Goal: Transaction & Acquisition: Purchase product/service

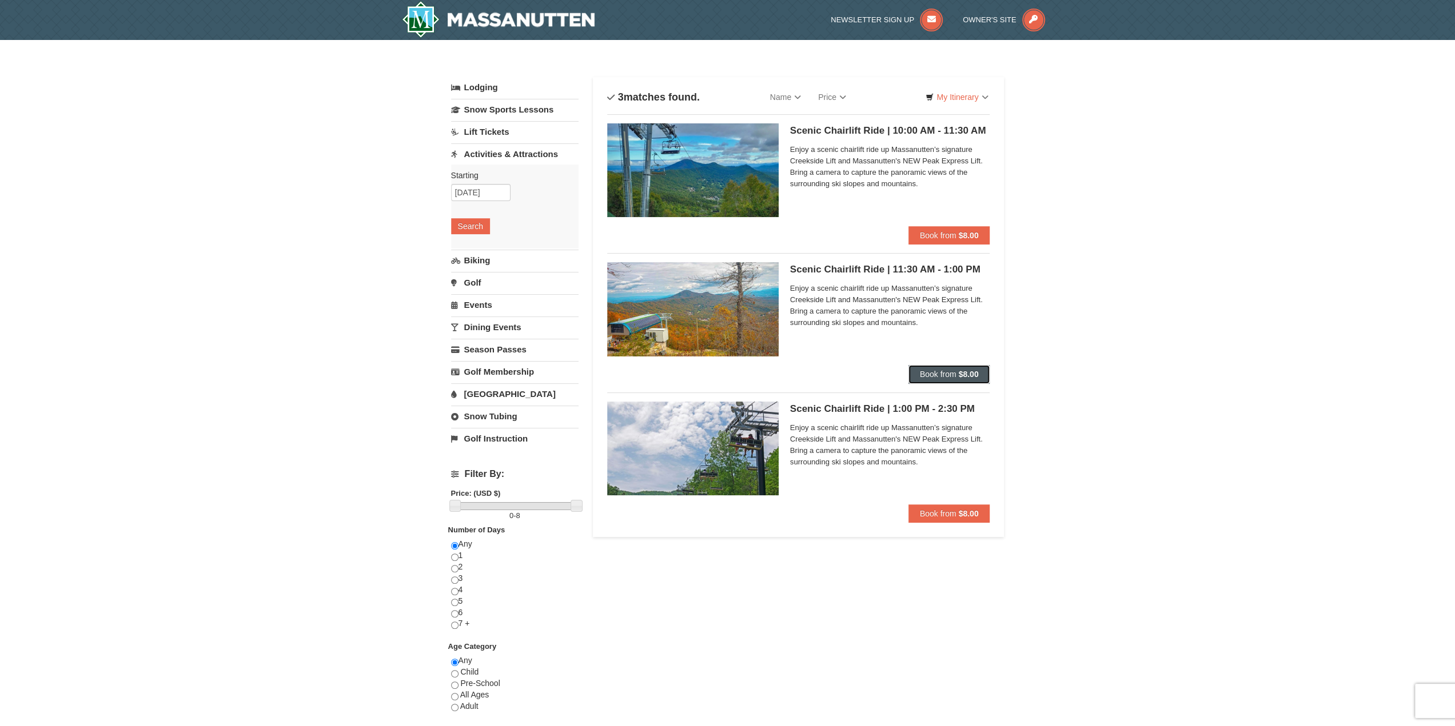
click at [938, 371] on span "Book from" at bounding box center [938, 374] width 37 height 9
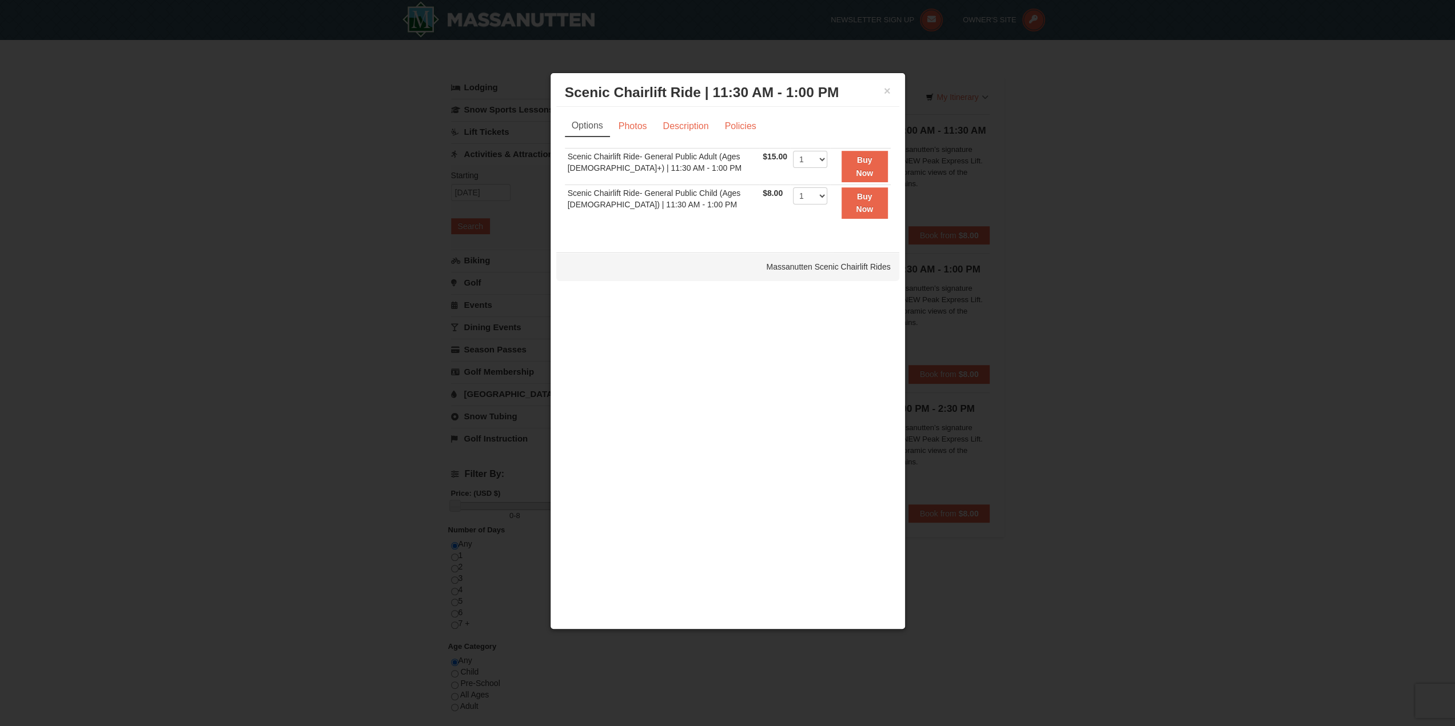
click at [892, 91] on div "× Scenic Chairlift Ride | 11:30 AM - 1:00 PM Massanutten Scenic Chairlift Rides" at bounding box center [727, 93] width 343 height 28
click at [890, 89] on div "× Scenic Chairlift Ride | 11:30 AM - 1:00 PM Massanutten Scenic Chairlift Rides" at bounding box center [727, 93] width 343 height 28
click at [884, 91] on button "×" at bounding box center [887, 90] width 7 height 11
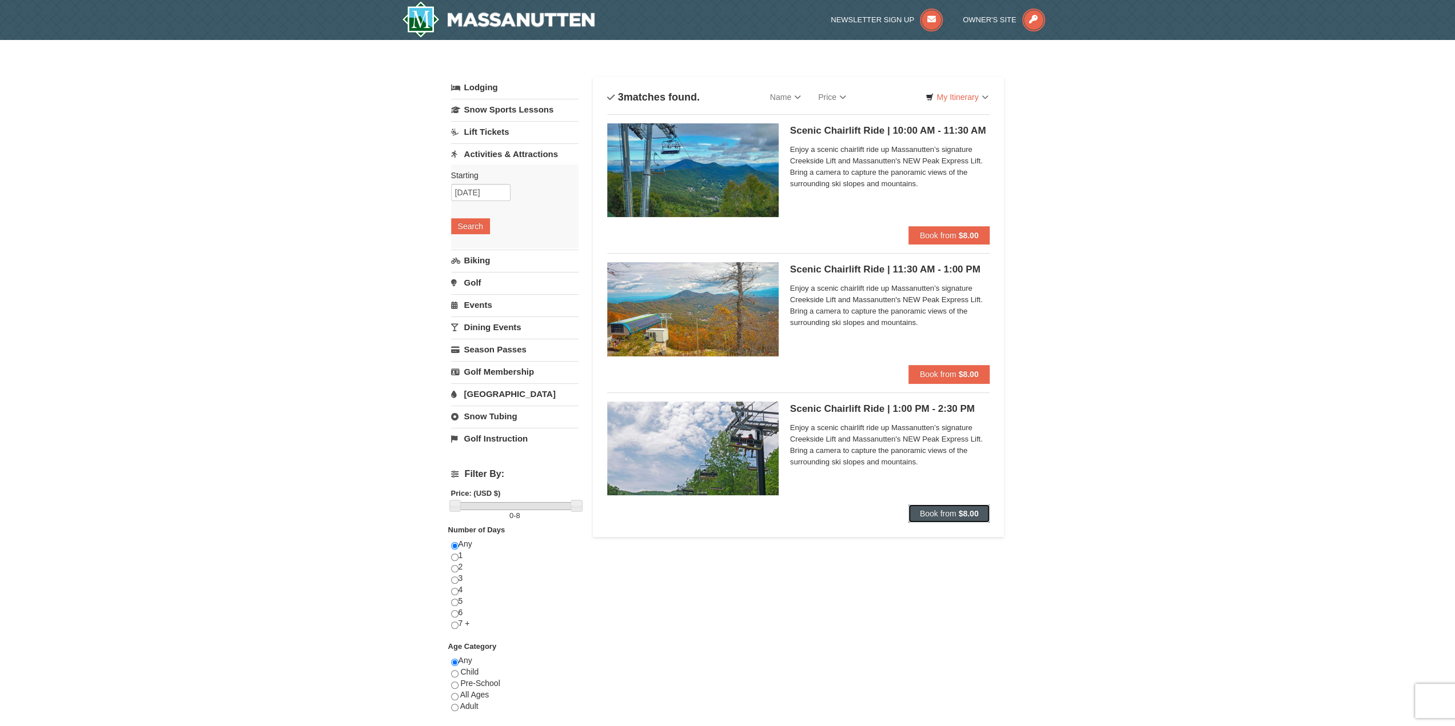
click at [942, 509] on span "Book from" at bounding box center [938, 513] width 37 height 9
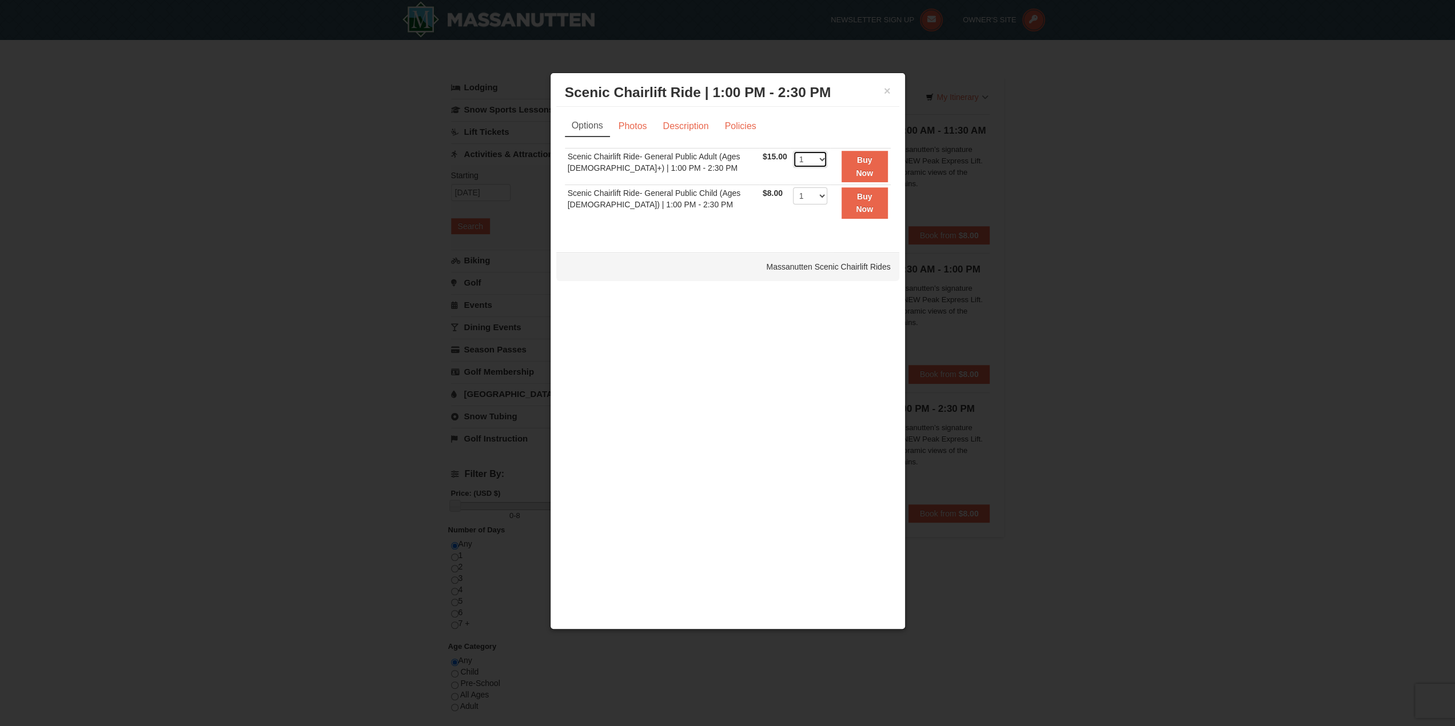
click at [818, 159] on select "1 2 3 4 5 6 7 8 9 10 11 12 13 14 15 16 17 18 19 20 21 22" at bounding box center [810, 159] width 34 height 17
select select "3"
click at [793, 151] on select "1 2 3 4 5 6 7 8 9 10 11 12 13 14 15 16 17 18 19 20 21 22" at bounding box center [810, 159] width 34 height 17
click at [862, 201] on button "Buy Now" at bounding box center [864, 202] width 46 height 31
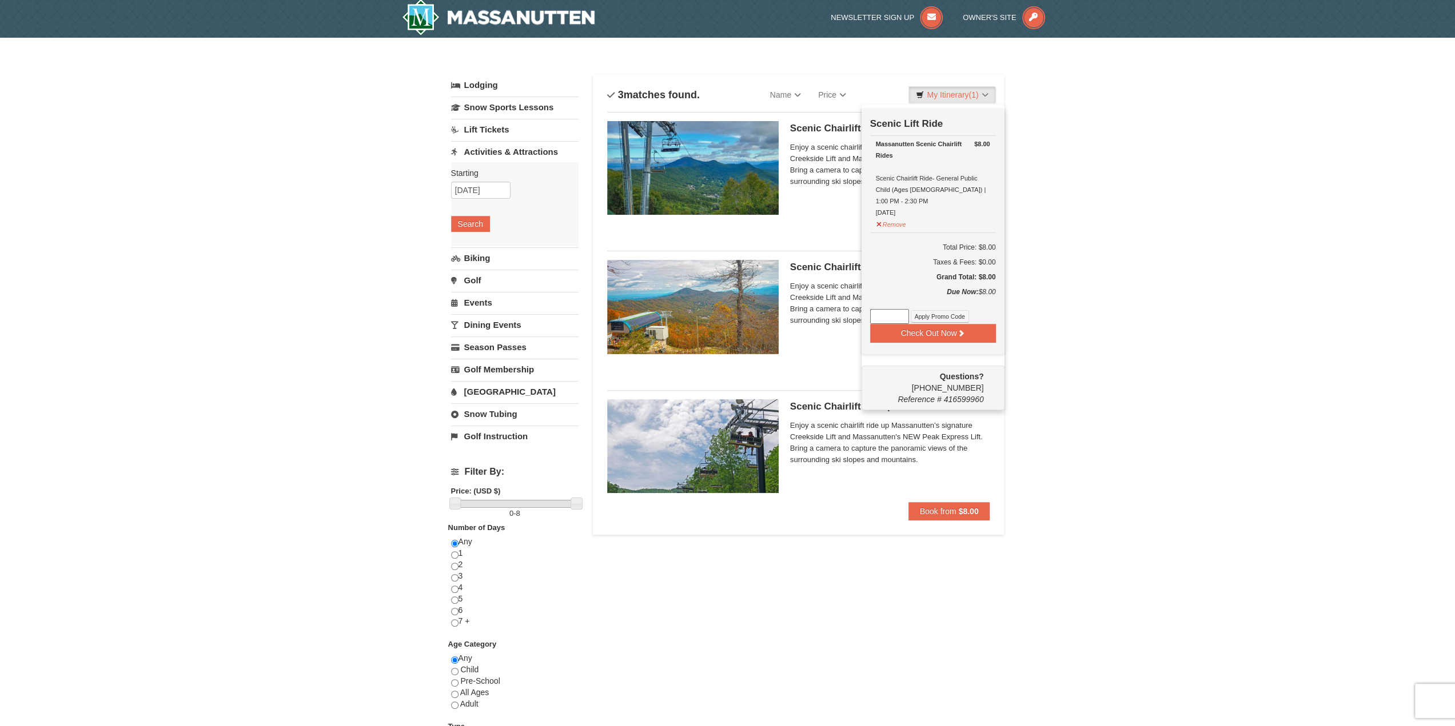
scroll to position [3, 0]
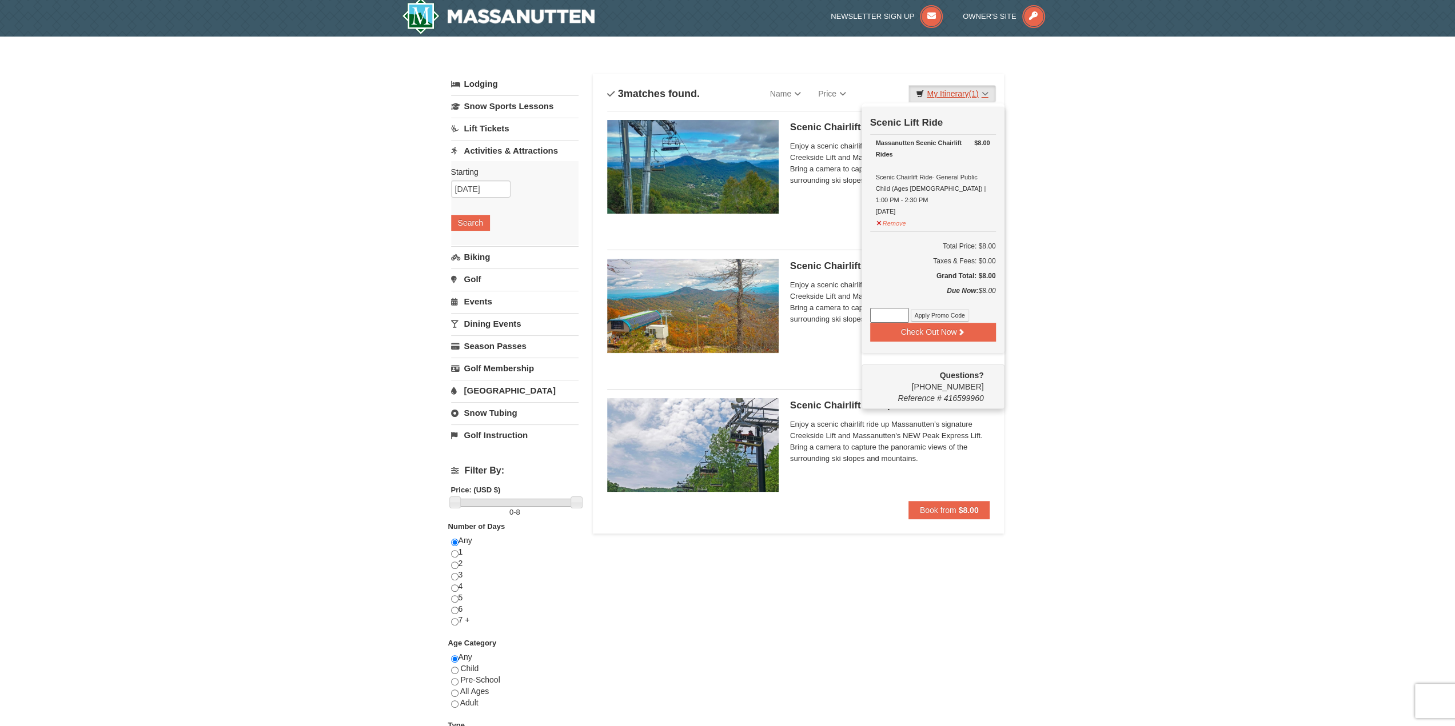
click at [953, 90] on link "My Itinerary (1)" at bounding box center [951, 93] width 87 height 17
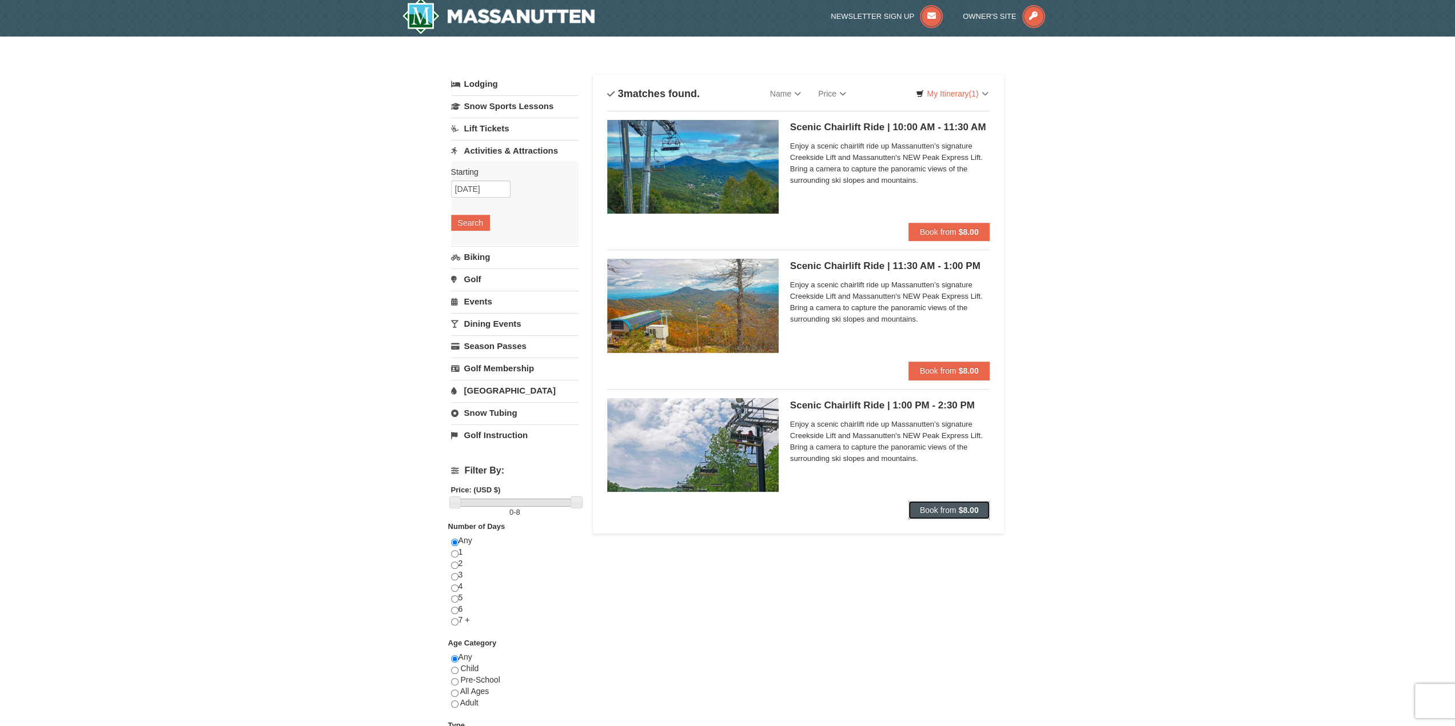
click at [946, 512] on span "Book from" at bounding box center [938, 510] width 37 height 9
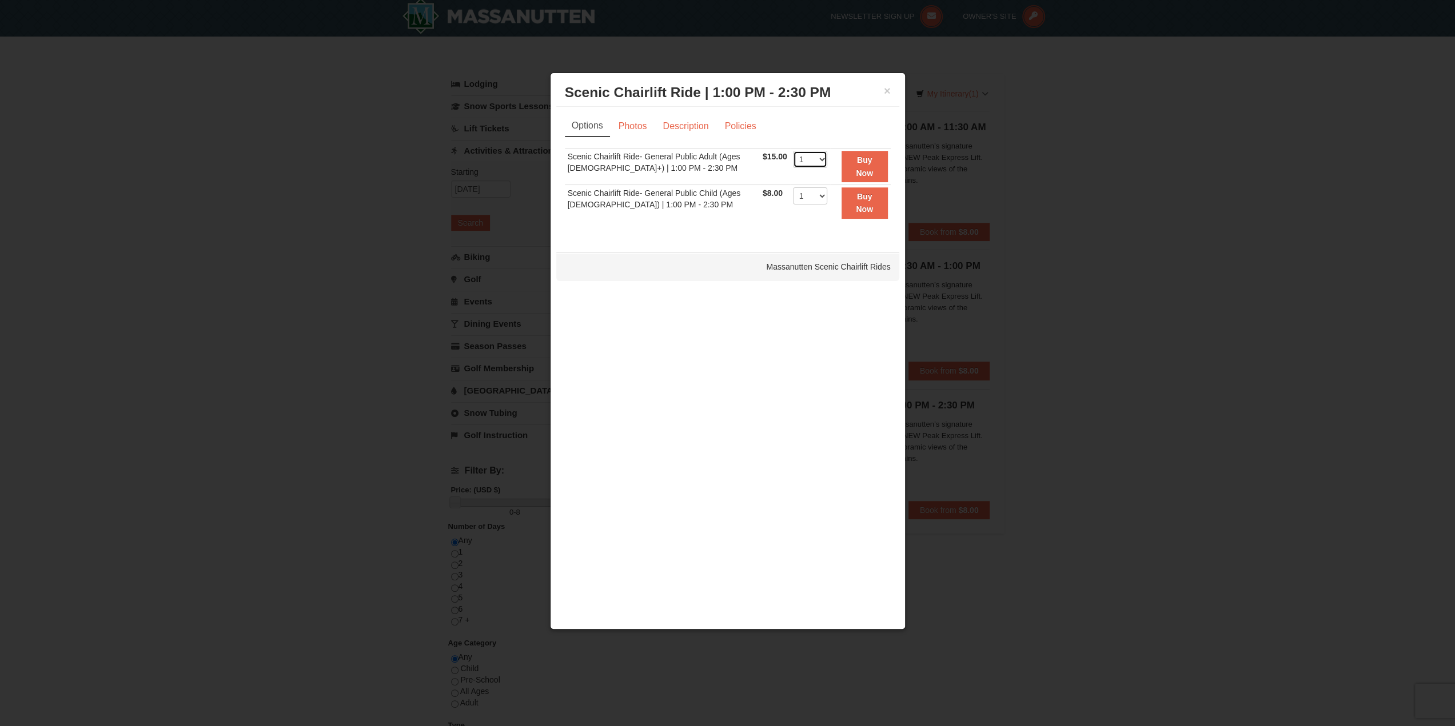
click at [816, 163] on select "1 2 3 4 5 6 7 8 9 10 11 12 13 14 15 16 17 18 19 20 21 22" at bounding box center [810, 159] width 34 height 17
click at [793, 151] on select "1 2 3 4 5 6 7 8 9 10 11 12 13 14 15 16 17 18 19 20 21 22" at bounding box center [810, 159] width 34 height 17
click at [809, 158] on select "1 2 3 4 5 6 7 8 9 10 11 12 13 14 15 16 17 18 19 20 21 22" at bounding box center [810, 159] width 34 height 17
select select "3"
click at [793, 151] on select "1 2 3 4 5 6 7 8 9 10 11 12 13 14 15 16 17 18 19 20 21 22" at bounding box center [810, 159] width 34 height 17
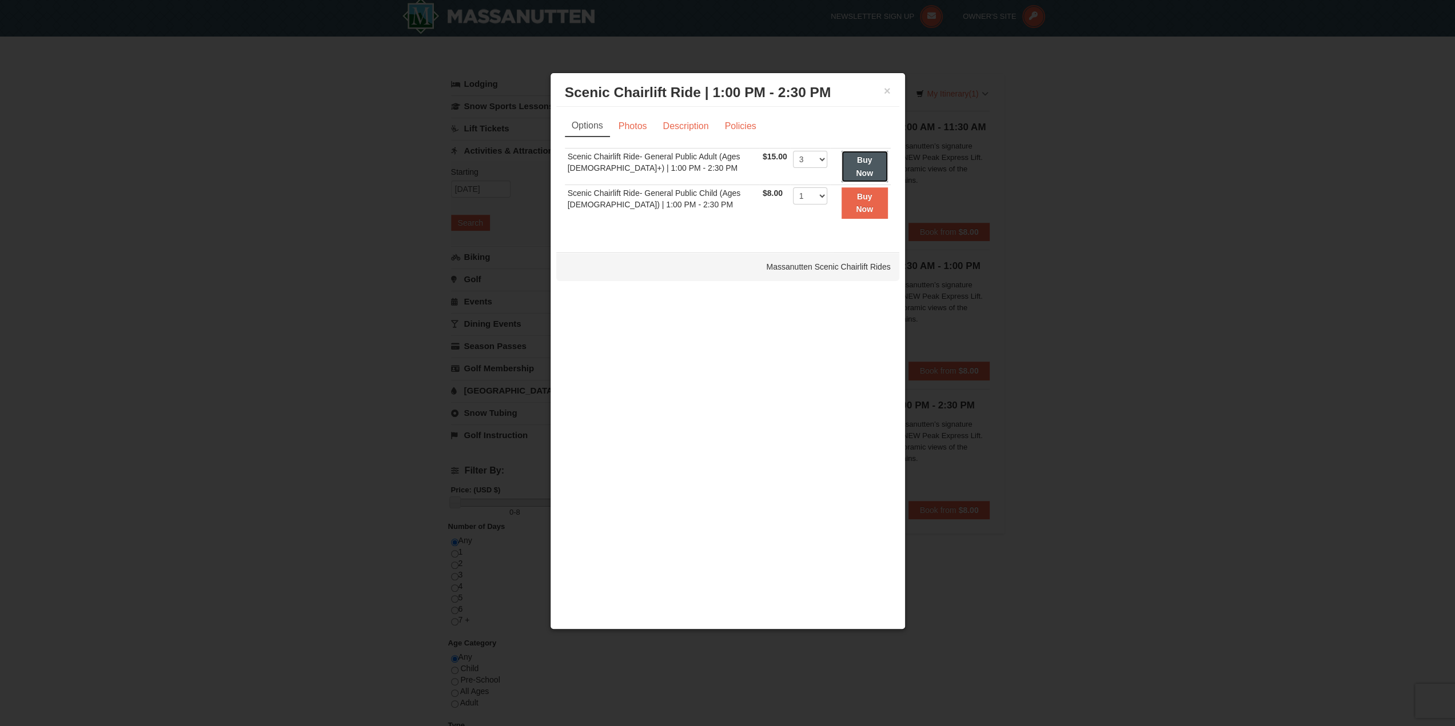
click at [860, 166] on button "Buy Now" at bounding box center [864, 166] width 46 height 31
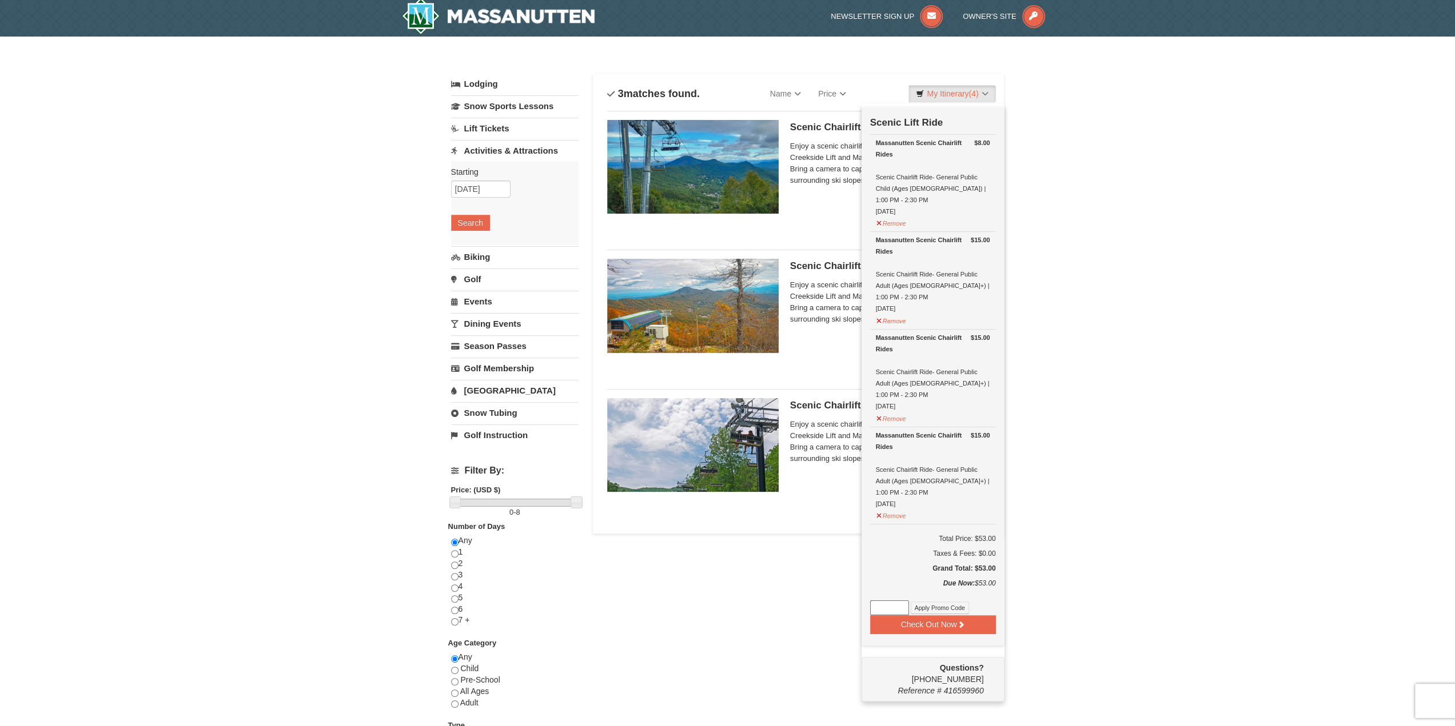
click at [1202, 386] on div "× Categories List Filter My Itinerary (4) Check Out Now Scenic Lift Ride $8.00 …" at bounding box center [727, 465] width 1455 height 857
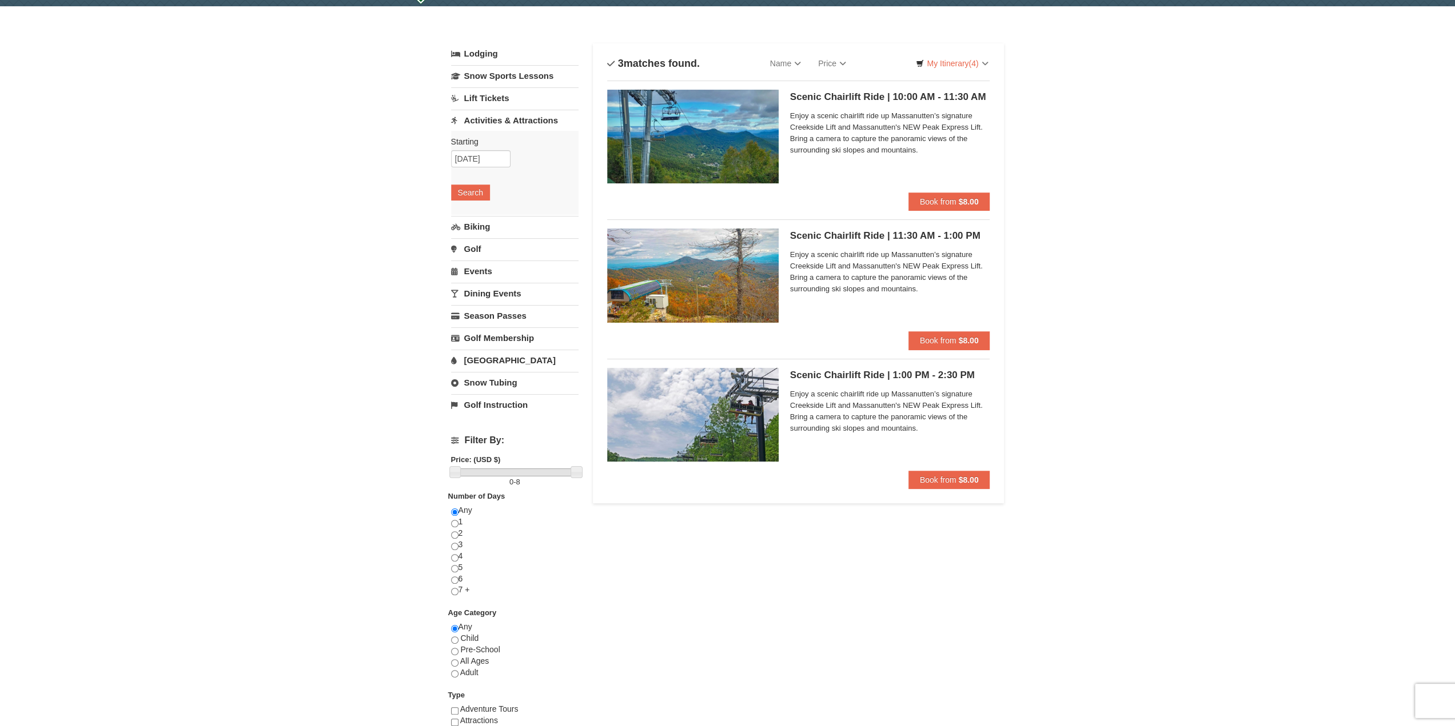
scroll to position [0, 0]
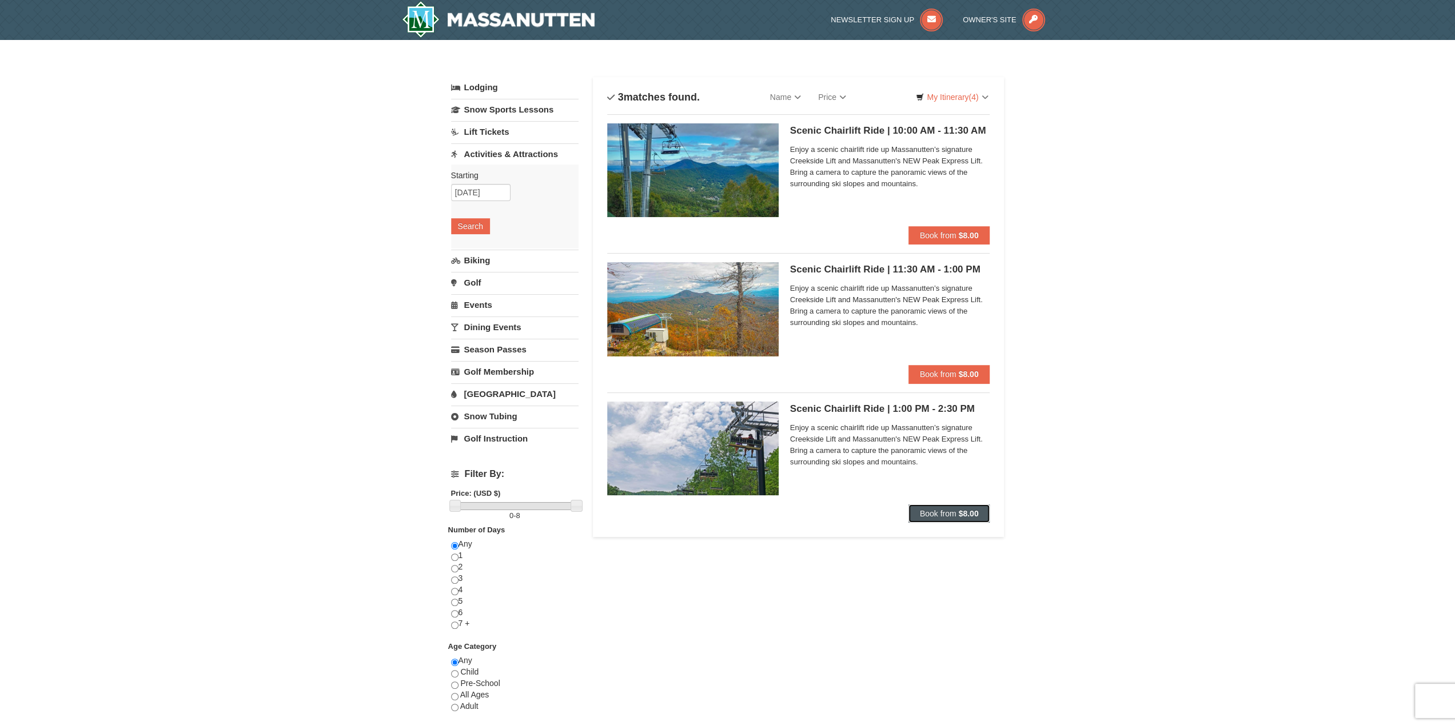
click at [963, 511] on strong "$8.00" at bounding box center [968, 513] width 20 height 9
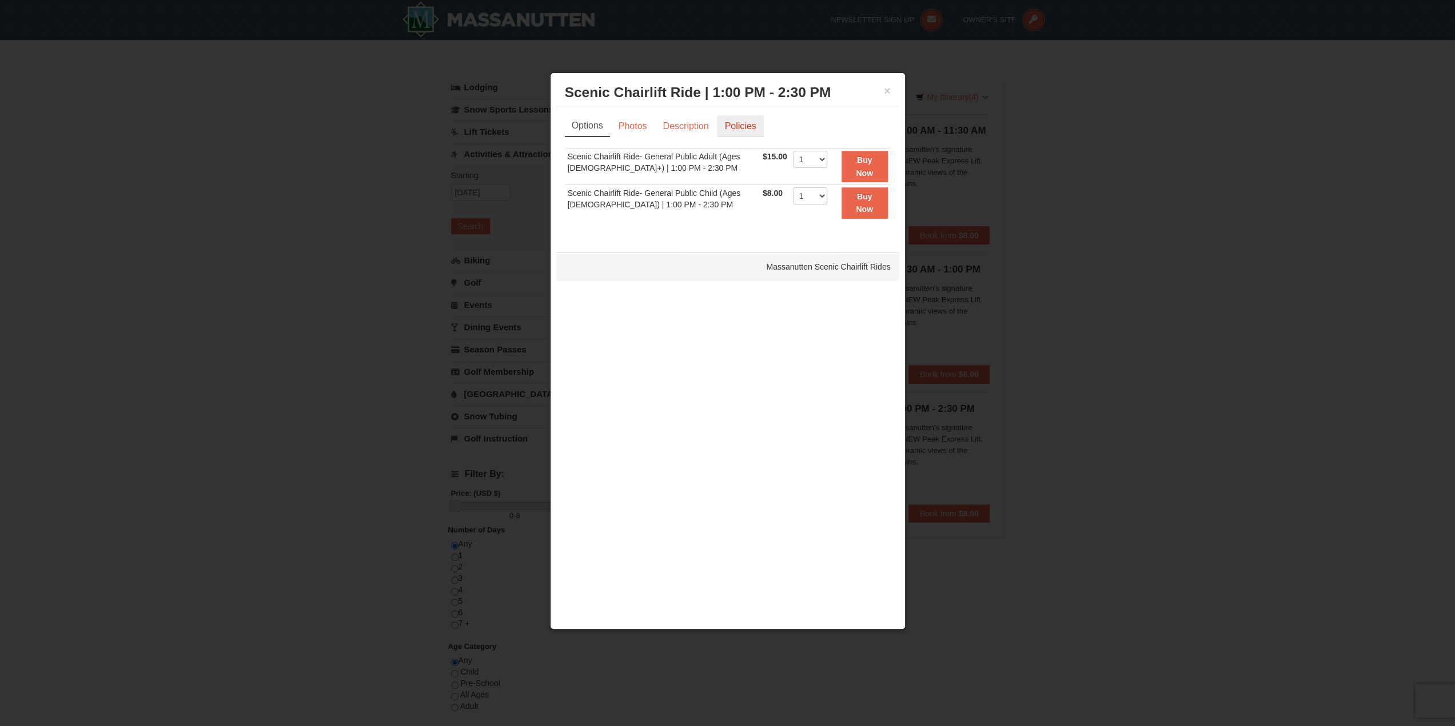
click at [729, 122] on link "Policies" at bounding box center [740, 126] width 46 height 22
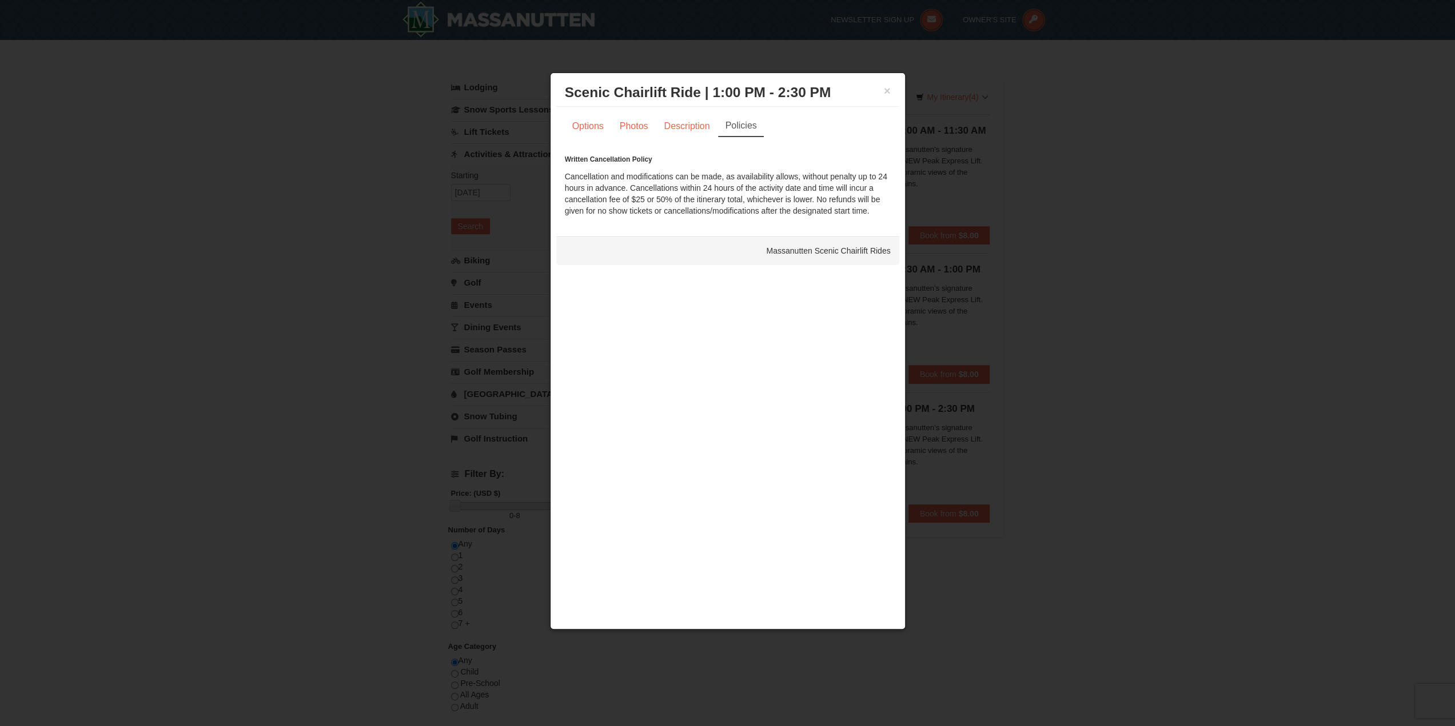
click at [898, 88] on div "× Scenic Chairlift Ride | 1:00 PM - 2:30 PM Massanutten Scenic Chairlift Rides …" at bounding box center [727, 351] width 355 height 557
click at [886, 91] on button "×" at bounding box center [887, 90] width 7 height 11
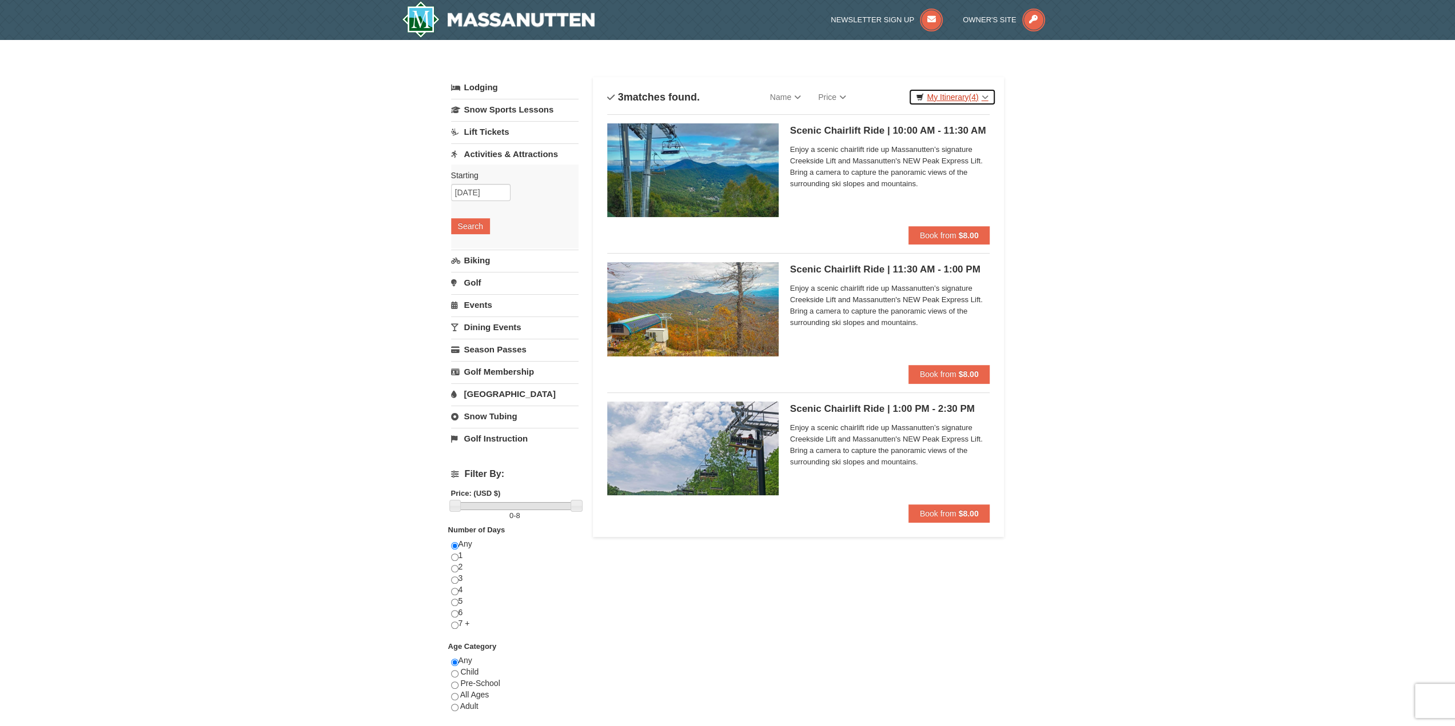
click at [961, 94] on link "My Itinerary (4)" at bounding box center [951, 97] width 87 height 17
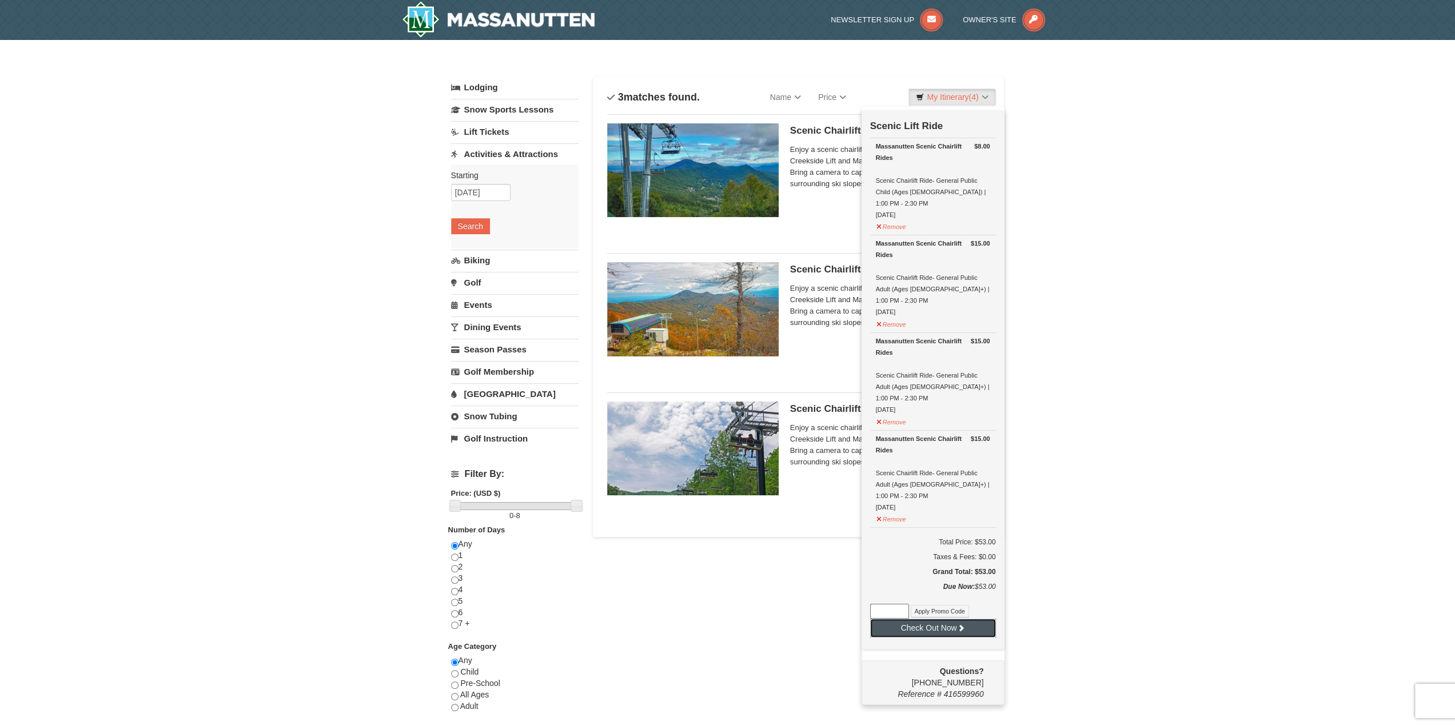
click at [938, 619] on button "Check Out Now" at bounding box center [933, 628] width 126 height 18
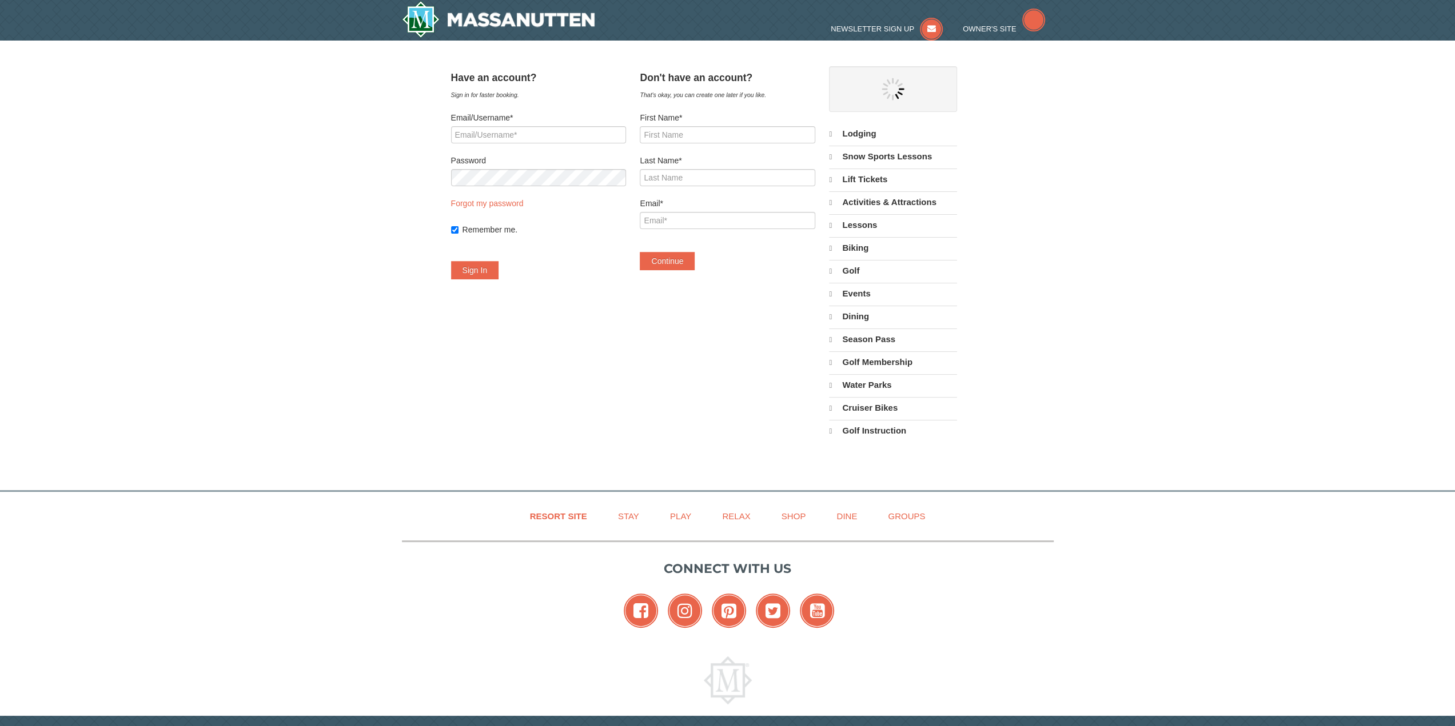
select select "10"
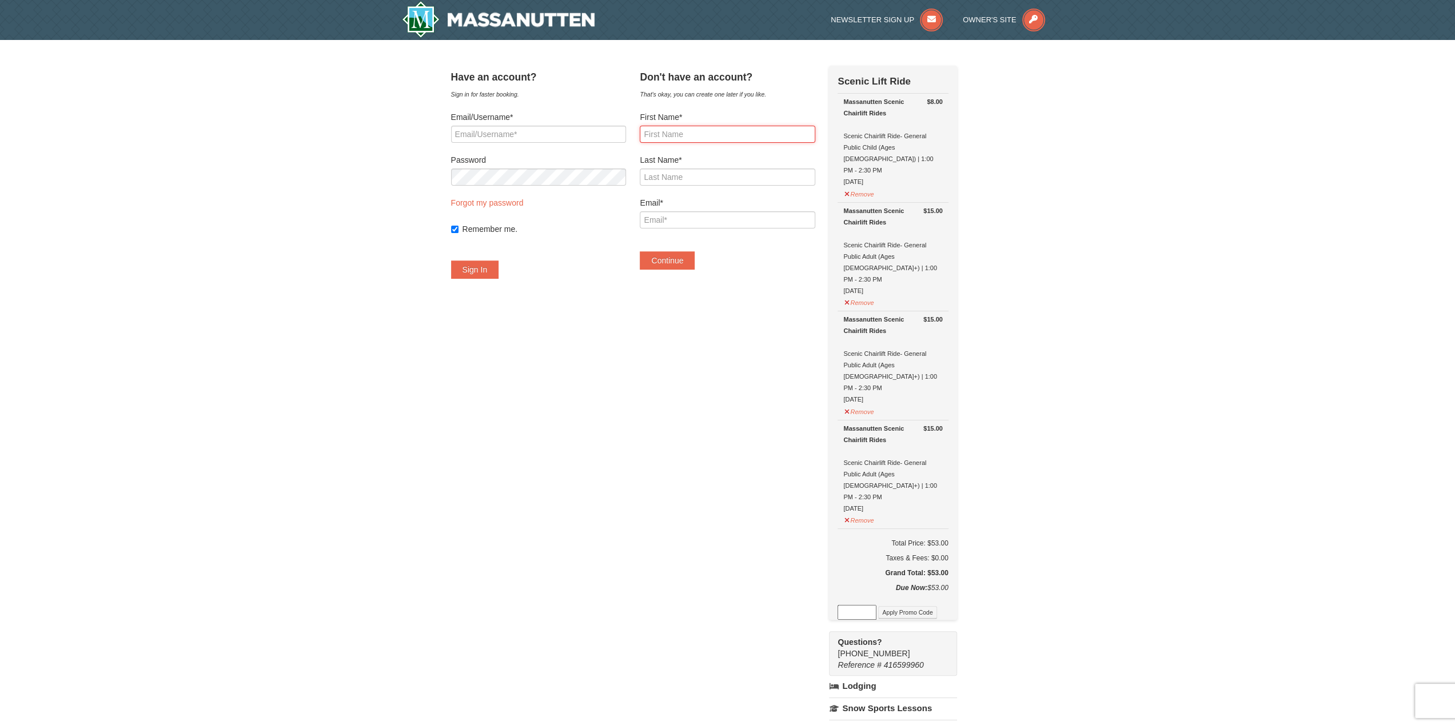
click at [680, 131] on input "First Name*" at bounding box center [727, 134] width 175 height 17
type input "Paul"
type input "Martinez"
type input "pmart15@yahoo.com"
click at [681, 259] on button "Continue" at bounding box center [667, 260] width 55 height 18
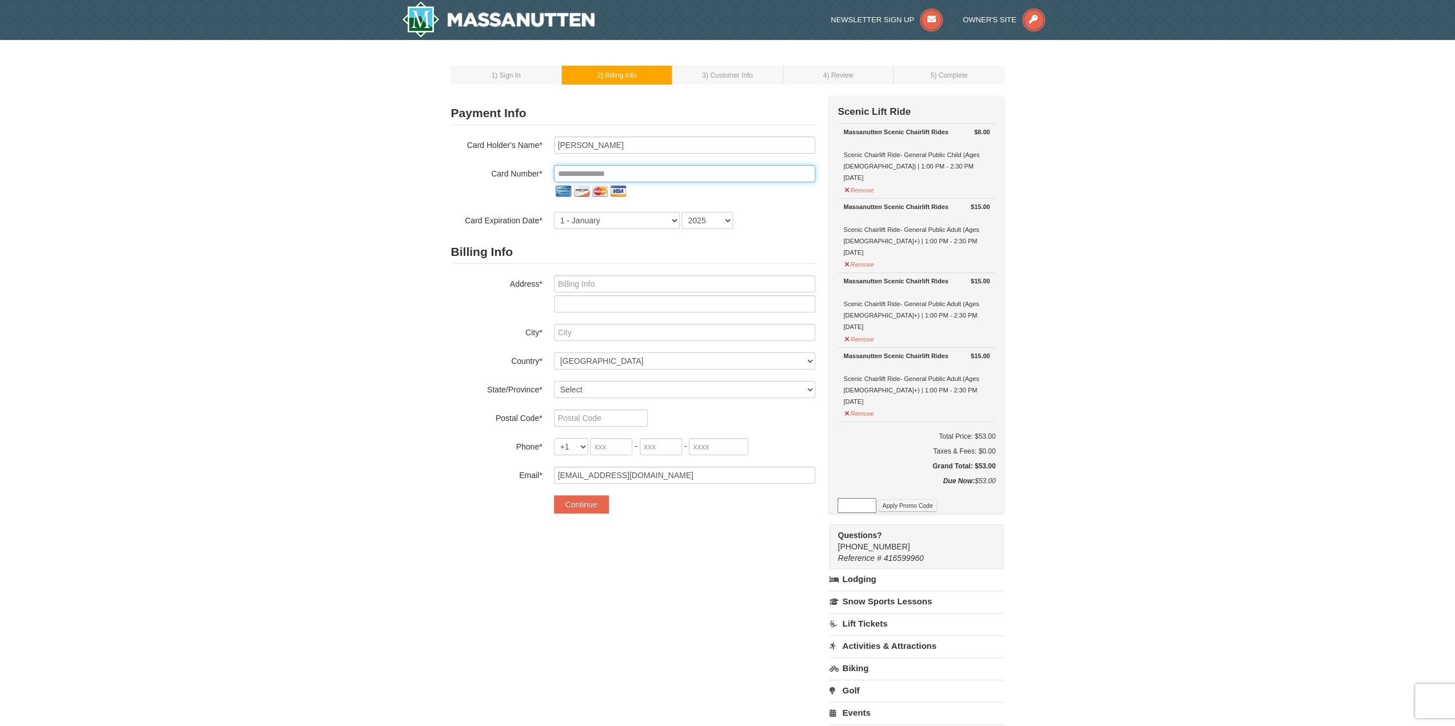
click at [665, 171] on input "tel" at bounding box center [684, 173] width 261 height 17
type input "Paul R Martinez"
type input "**********"
select select "4"
select select "2029"
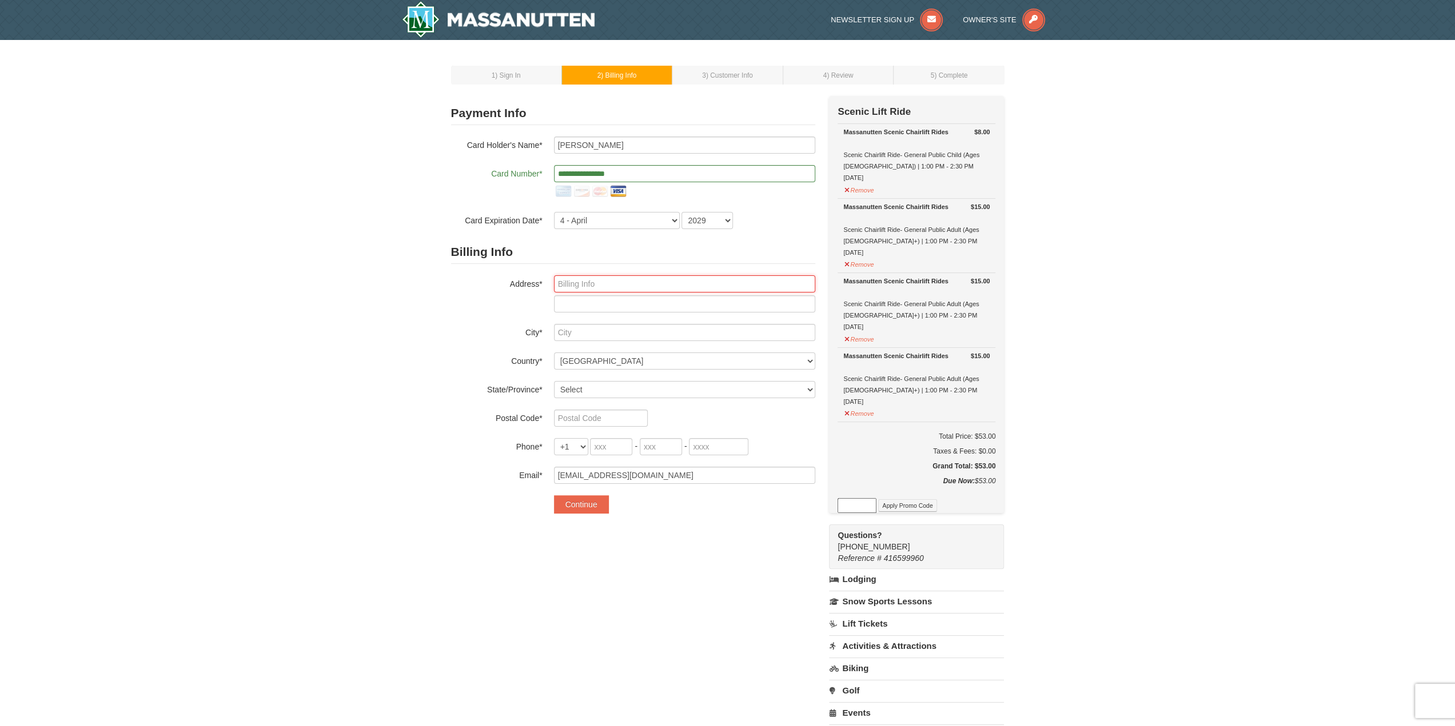
click at [585, 287] on input "text" at bounding box center [684, 283] width 261 height 17
type input "7702 Bartley Way"
type input "Alexandria"
select select "VA"
type input "22315"
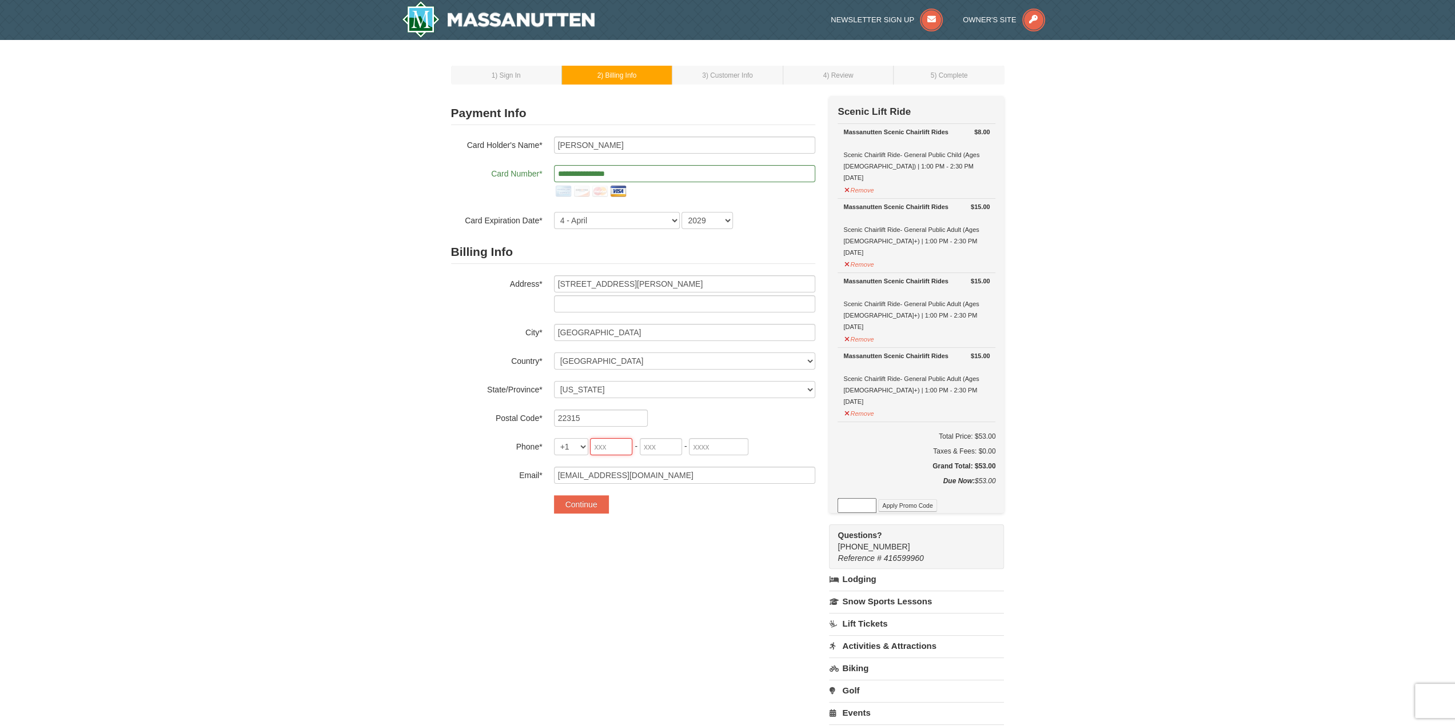
type input "571"
type input "999"
type input "3788"
click at [597, 501] on button "Continue" at bounding box center [581, 505] width 55 height 18
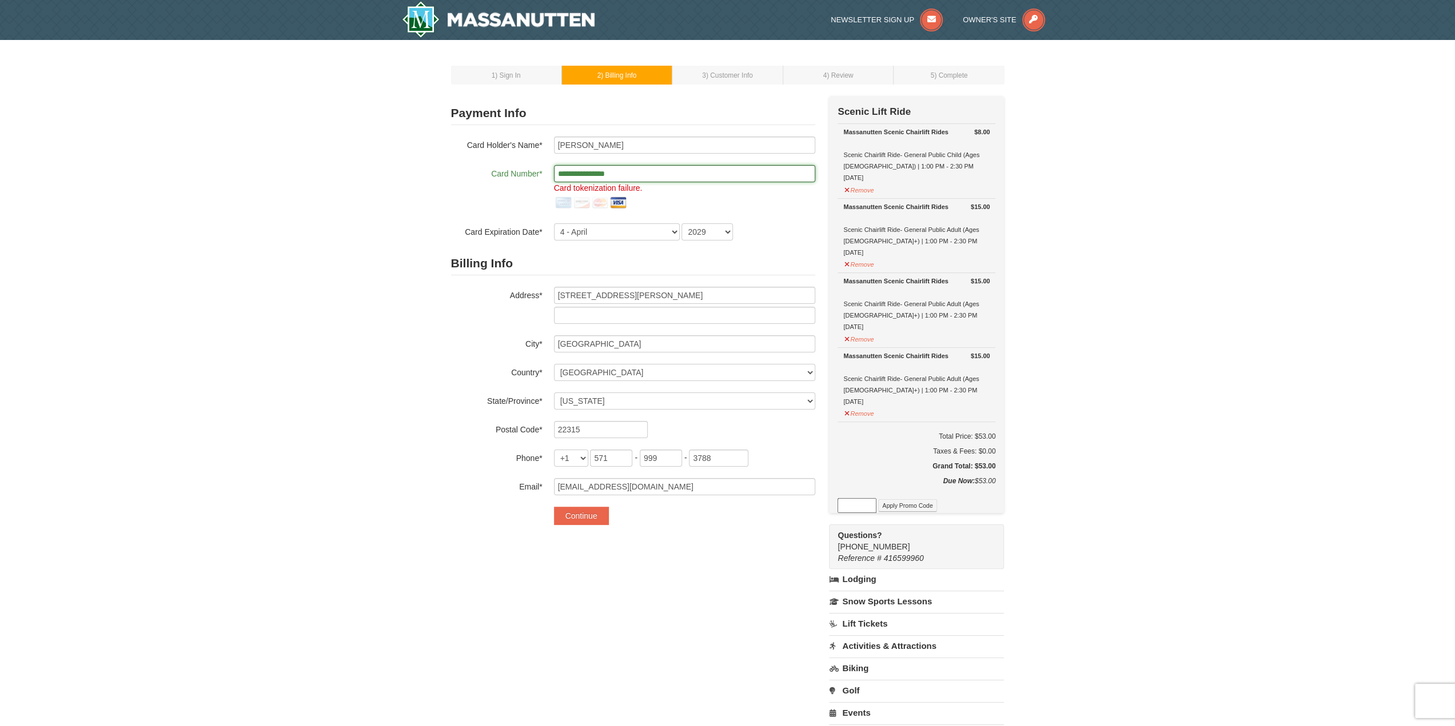
click at [665, 171] on input "**********" at bounding box center [684, 173] width 261 height 17
click at [576, 520] on button "Continue" at bounding box center [581, 516] width 55 height 18
click at [649, 172] on input "**********" at bounding box center [684, 173] width 261 height 17
click at [580, 514] on button "Continue" at bounding box center [581, 516] width 55 height 18
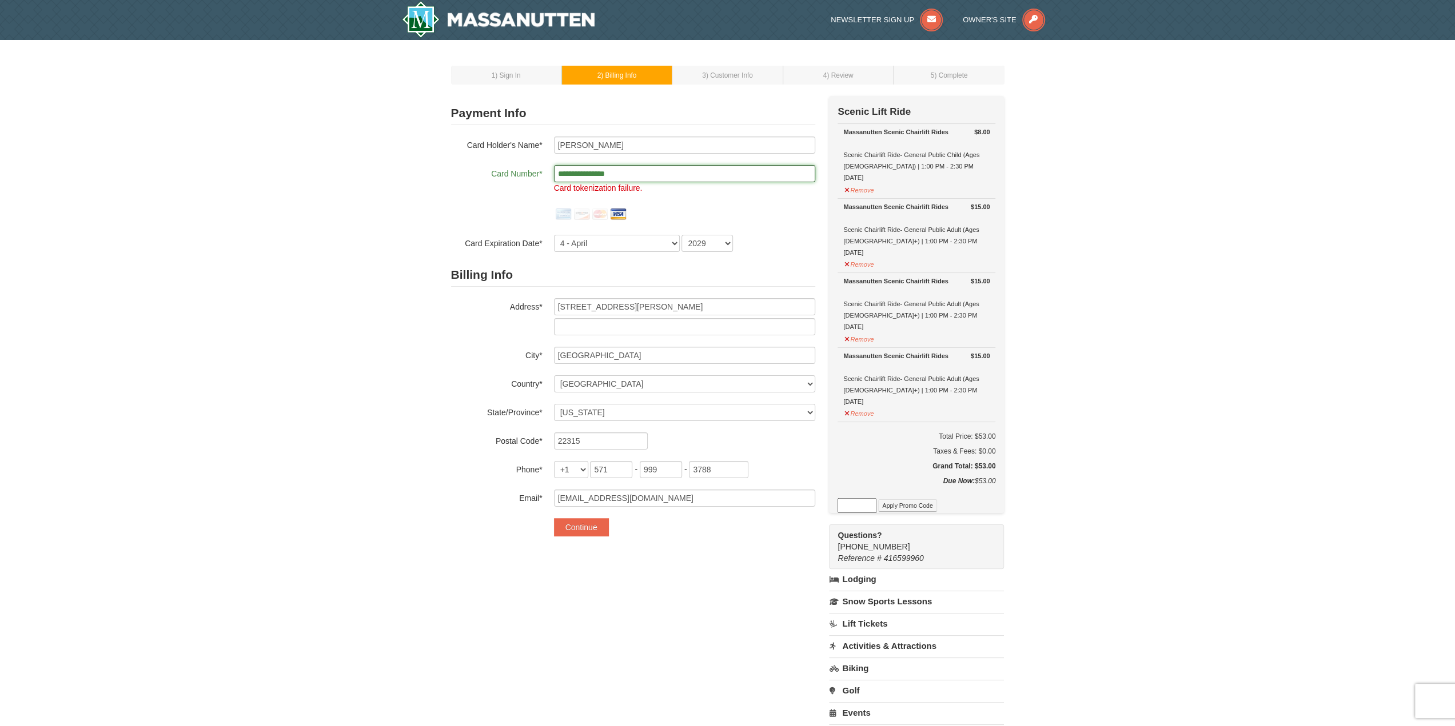
click at [641, 171] on input "**********" at bounding box center [684, 173] width 261 height 17
click at [638, 145] on input "Paul R Martinez" at bounding box center [684, 145] width 261 height 17
click at [217, 157] on div "1 ) Sign In 2 ) Billing Info 3 ) Customer Info ) Review ×" at bounding box center [727, 467] width 1455 height 854
click at [637, 170] on input "**********" at bounding box center [684, 173] width 261 height 17
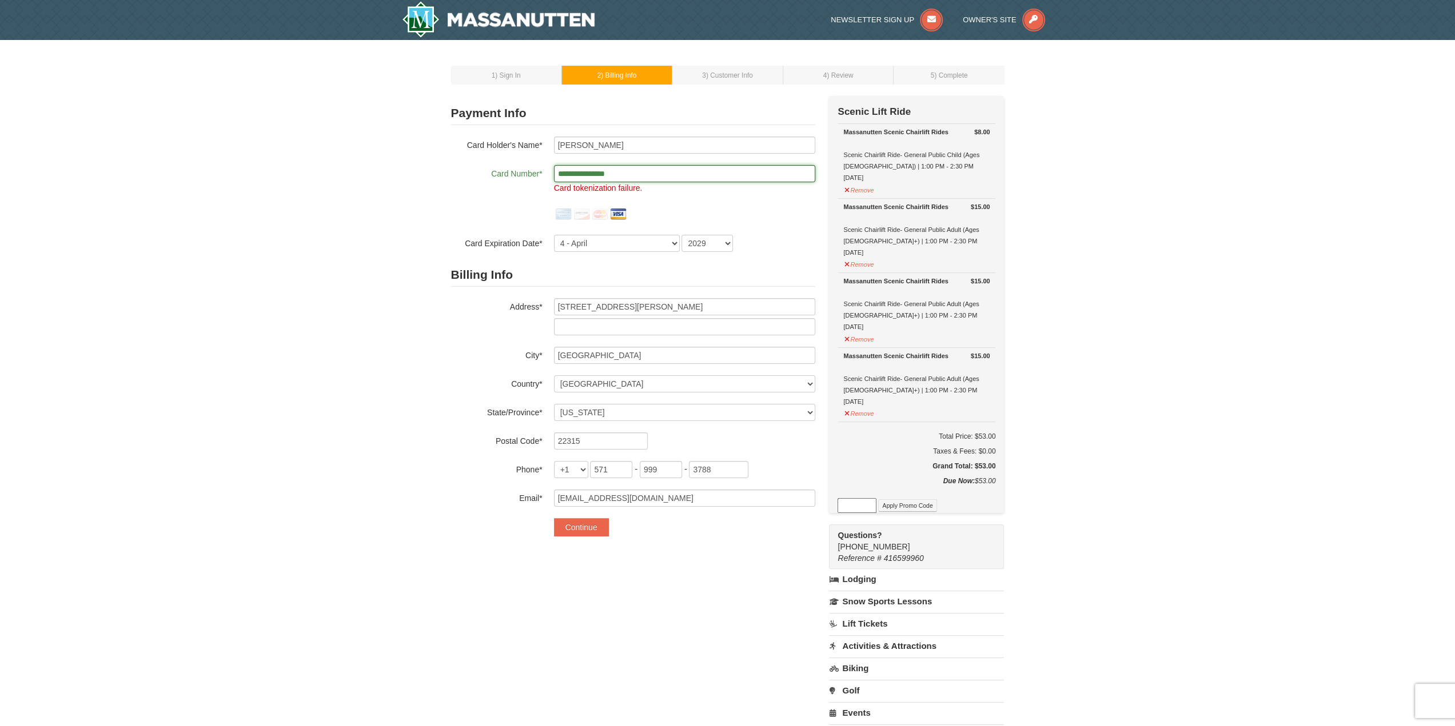
click at [669, 179] on input "**********" at bounding box center [684, 173] width 261 height 17
click at [622, 248] on select "1 - January 2 - February 3 - March 4 - April 5 - May 6 - June 7 - July 8 - Augu…" at bounding box center [617, 243] width 126 height 17
click at [720, 214] on div at bounding box center [684, 214] width 261 height 18
click at [669, 174] on input "**********" at bounding box center [684, 173] width 261 height 17
click at [581, 530] on button "Continue" at bounding box center [581, 527] width 55 height 18
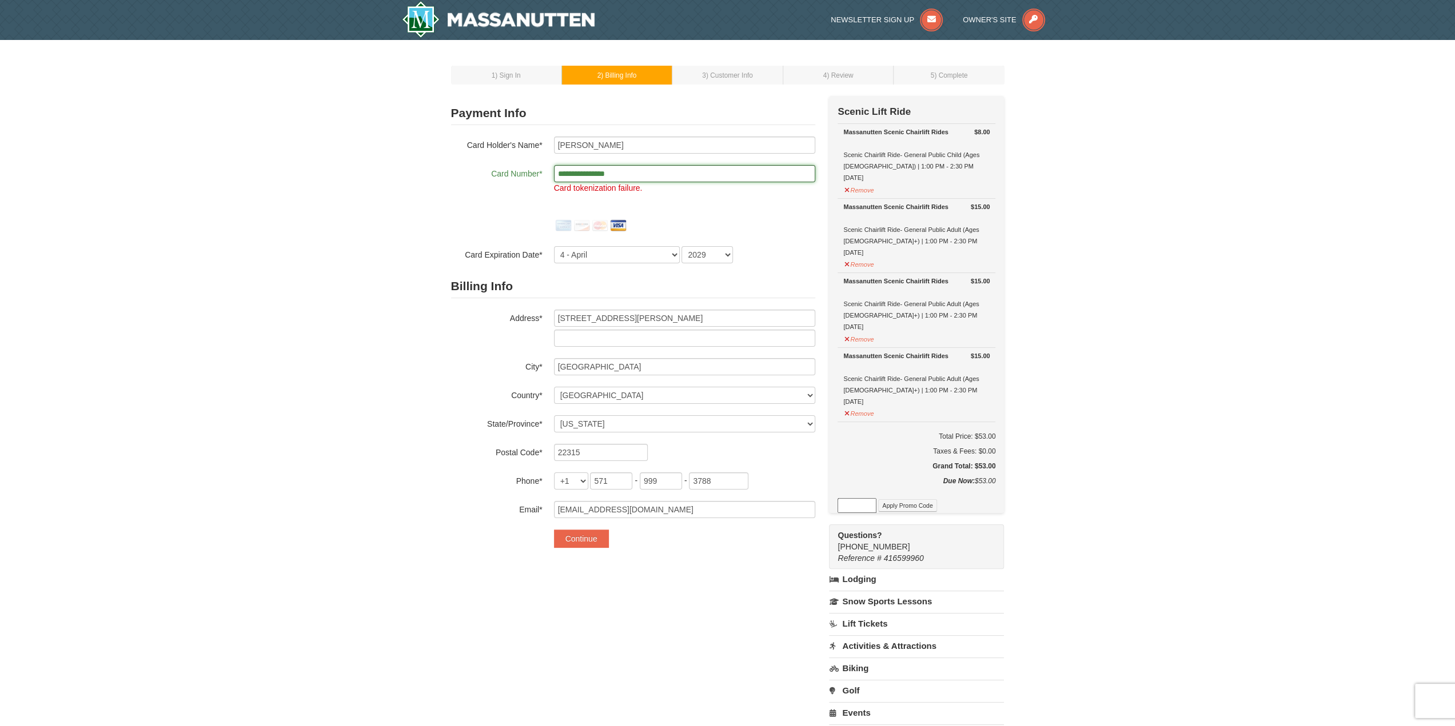
click at [641, 177] on input "**********" at bounding box center [684, 173] width 261 height 17
type input "**********"
click at [361, 241] on div "1 ) Sign In 2 ) Billing Info 3 ) Customer Info ) Review ×" at bounding box center [727, 467] width 1455 height 854
click at [334, 179] on div "1 ) Sign In 2 ) Billing Info 3 ) Customer Info ) Review ×" at bounding box center [727, 467] width 1455 height 854
click at [580, 540] on button "Continue" at bounding box center [581, 539] width 55 height 18
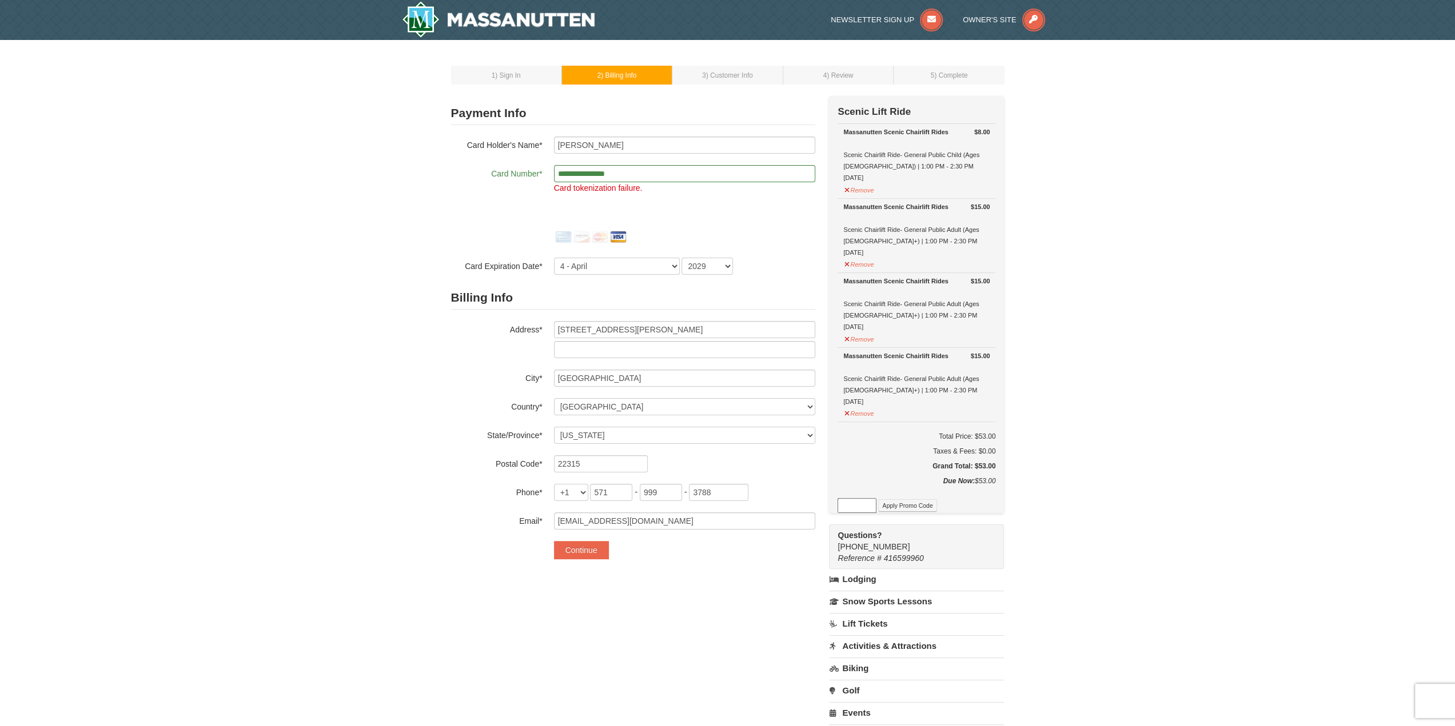
click at [512, 79] on span ") Sign In" at bounding box center [507, 75] width 25 height 8
click at [705, 75] on small "3 ) Customer Info" at bounding box center [727, 75] width 51 height 8
click at [882, 65] on div "1 ) Sign In 2 ) Billing Info 3 ) Customer Info ) Review ) Complete × New Card" at bounding box center [727, 467] width 576 height 832
click at [992, 74] on td "5 ) Complete" at bounding box center [948, 75] width 111 height 19
